Goal: Transaction & Acquisition: Purchase product/service

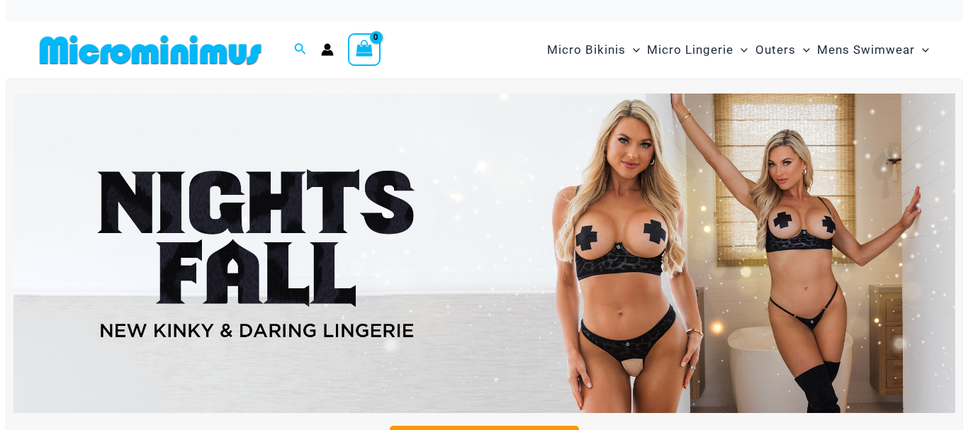
scroll to position [11, 0]
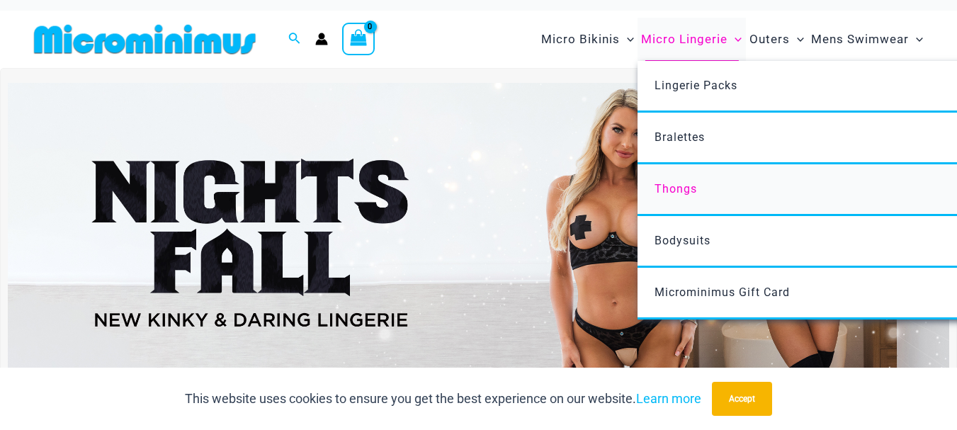
click at [683, 182] on span "Thongs" at bounding box center [676, 188] width 43 height 13
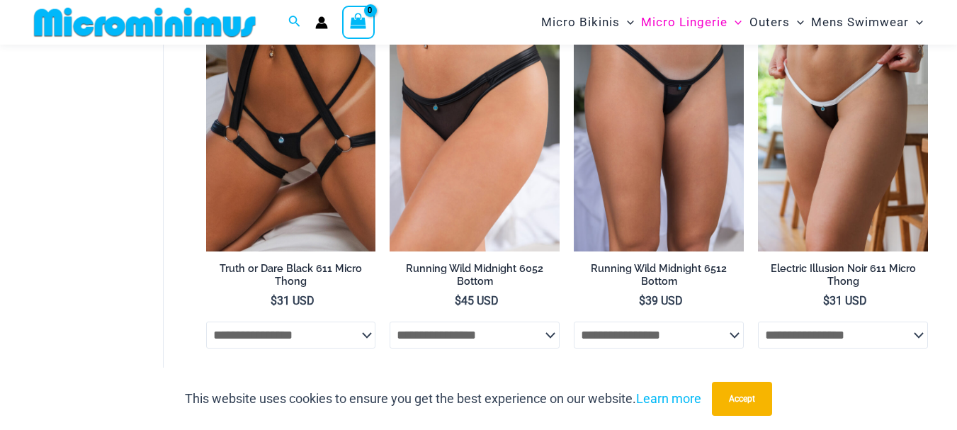
scroll to position [236, 0]
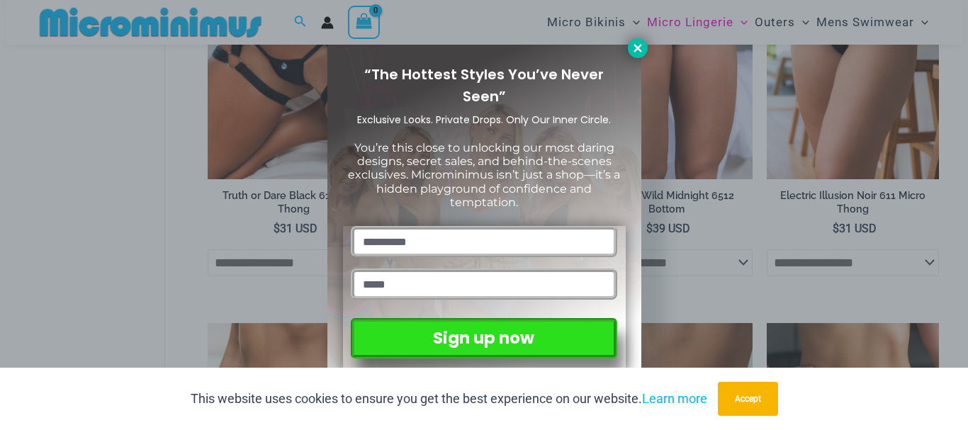
click at [640, 48] on icon at bounding box center [637, 48] width 13 height 13
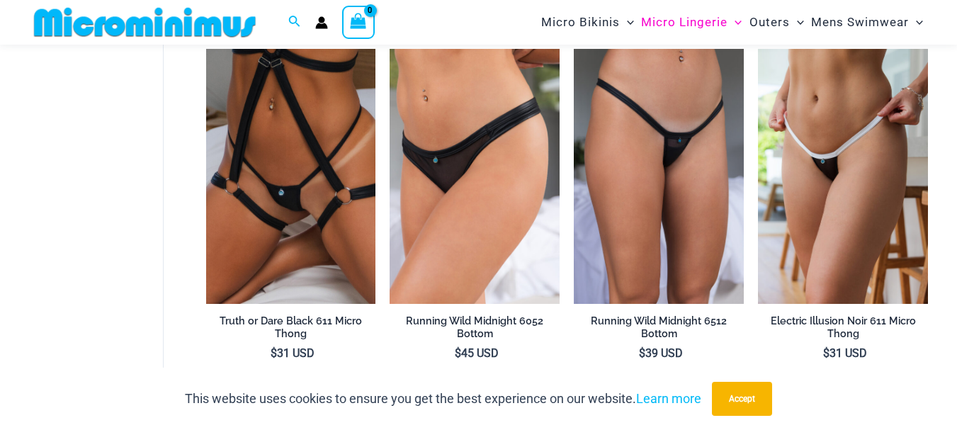
scroll to position [0, 0]
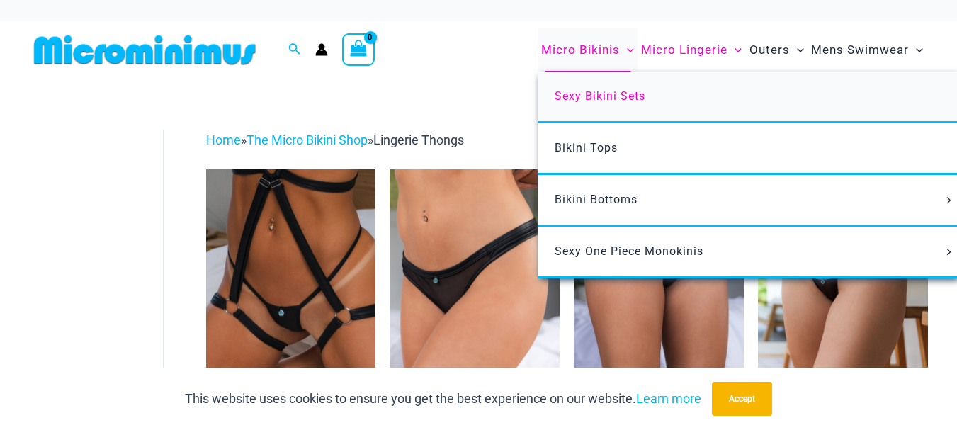
click at [589, 96] on span "Sexy Bikini Sets" at bounding box center [600, 95] width 91 height 13
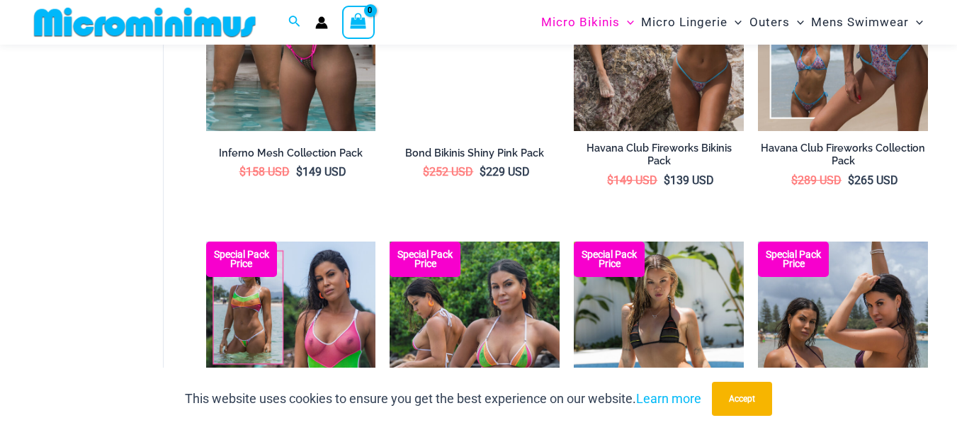
scroll to position [1845, 0]
